Goal: Information Seeking & Learning: Find specific fact

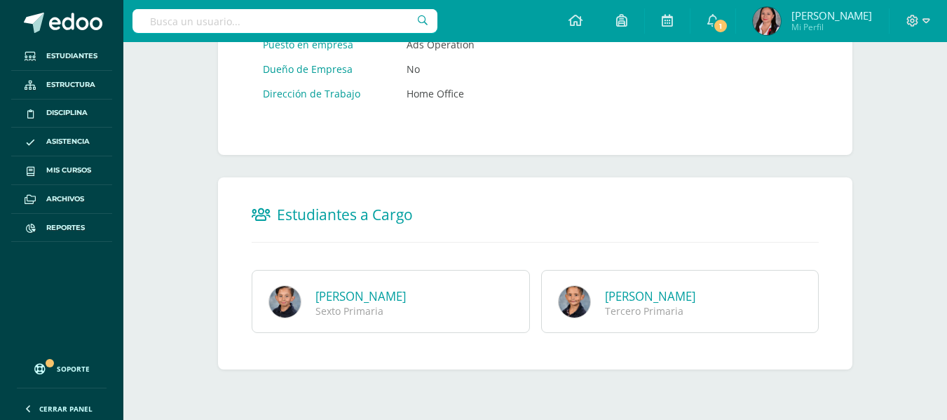
click at [334, 11] on input "text" at bounding box center [284, 21] width 305 height 24
type input "ana sofia villatoro"
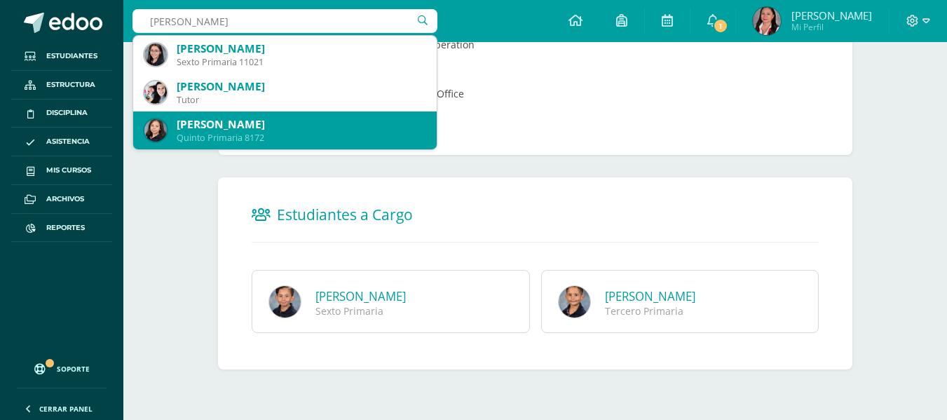
click at [312, 134] on div "Quinto Primaria 8172" at bounding box center [301, 138] width 249 height 12
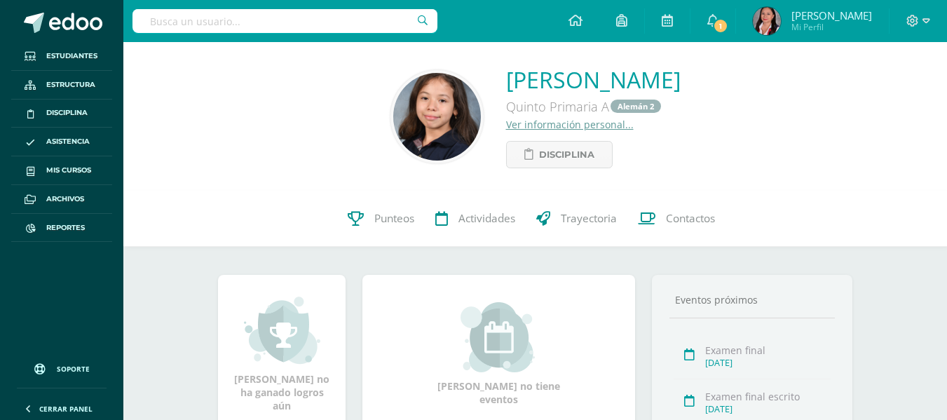
click at [514, 126] on link "Ver información personal..." at bounding box center [570, 124] width 128 height 13
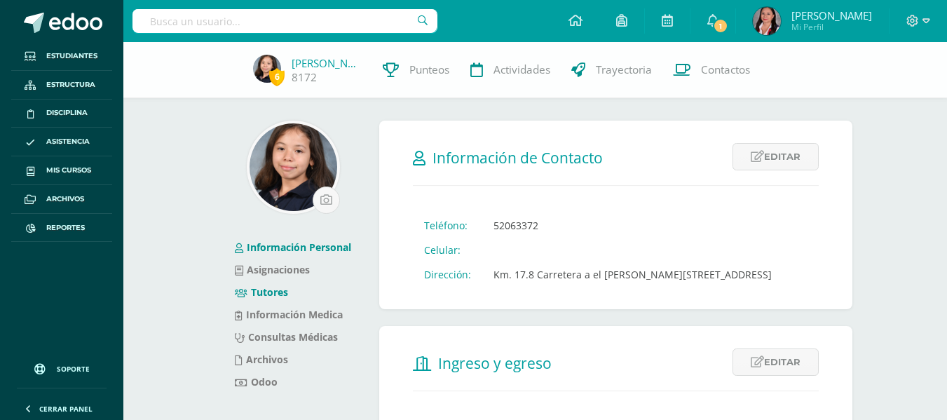
click at [284, 289] on link "Tutores" at bounding box center [261, 291] width 53 height 13
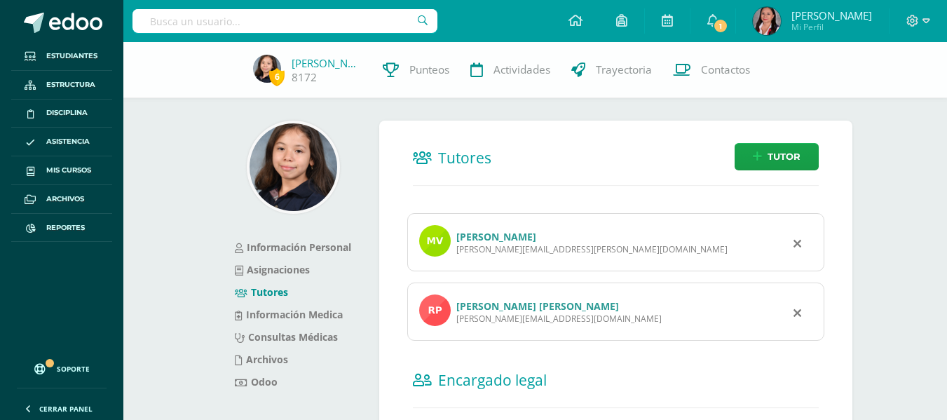
click at [518, 237] on link "[PERSON_NAME]" at bounding box center [496, 236] width 80 height 13
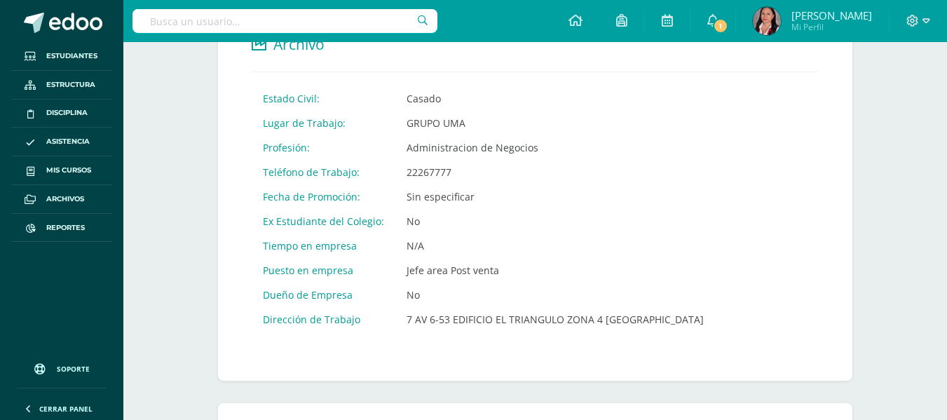
scroll to position [834, 0]
